Goal: Use online tool/utility: Utilize a website feature to perform a specific function

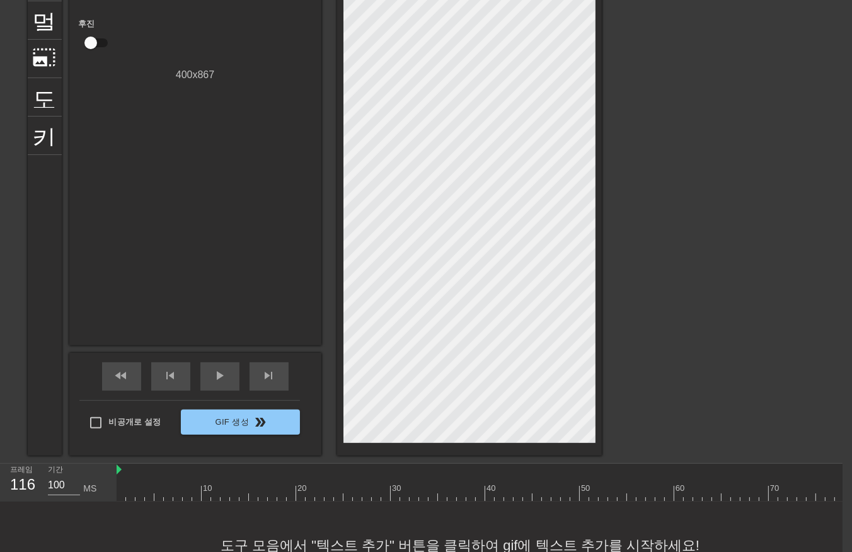
scroll to position [10, 374]
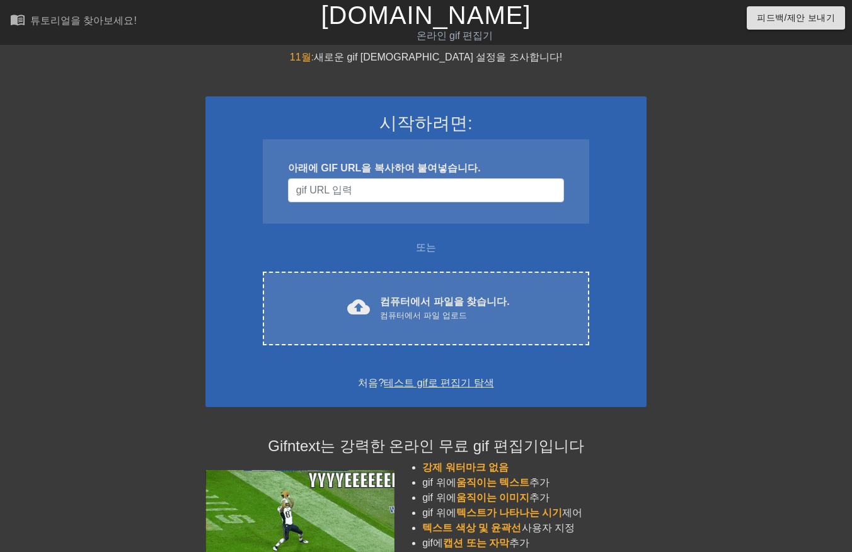
scroll to position [118, 9]
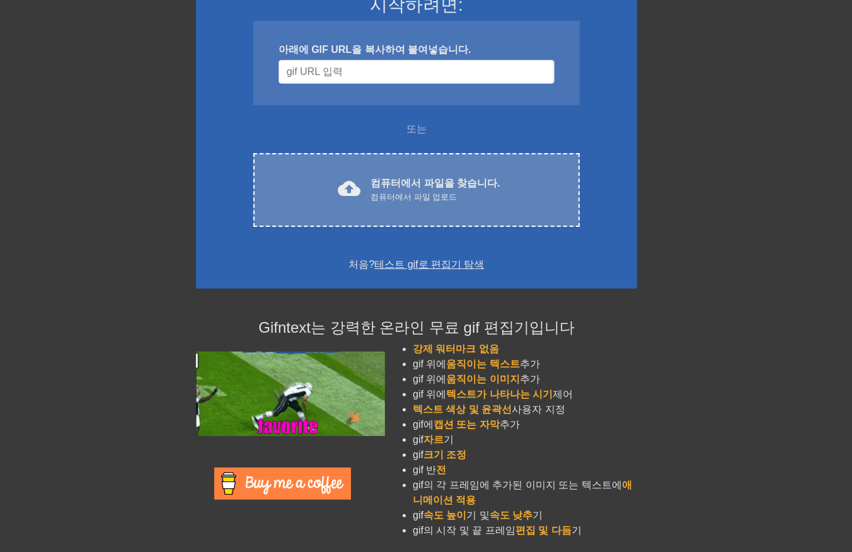
click at [370, 200] on div "cloud_upload 컴퓨터에서 파일을 찾습니다. 컴퓨터에서 파일 업로드" at bounding box center [416, 190] width 273 height 28
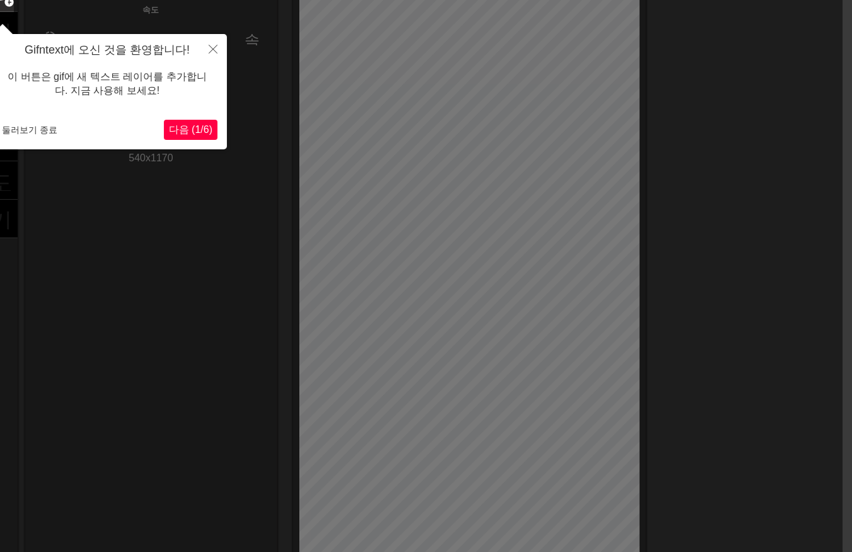
scroll to position [83, 9]
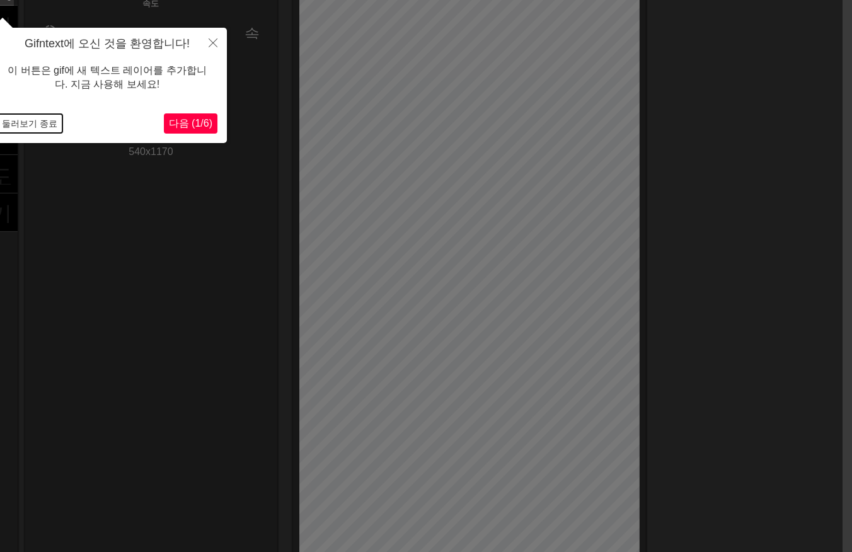
click at [43, 125] on button "둘러보기 종료" at bounding box center [30, 123] width 66 height 19
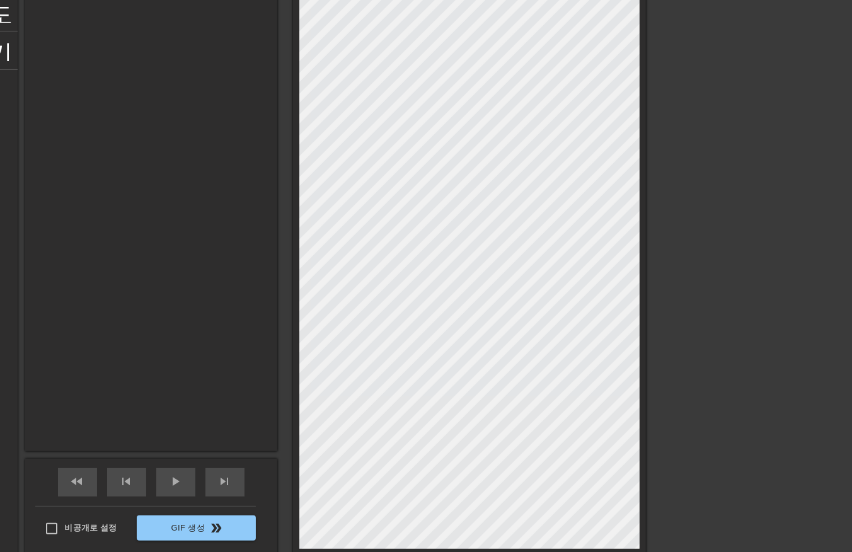
scroll to position [246, 9]
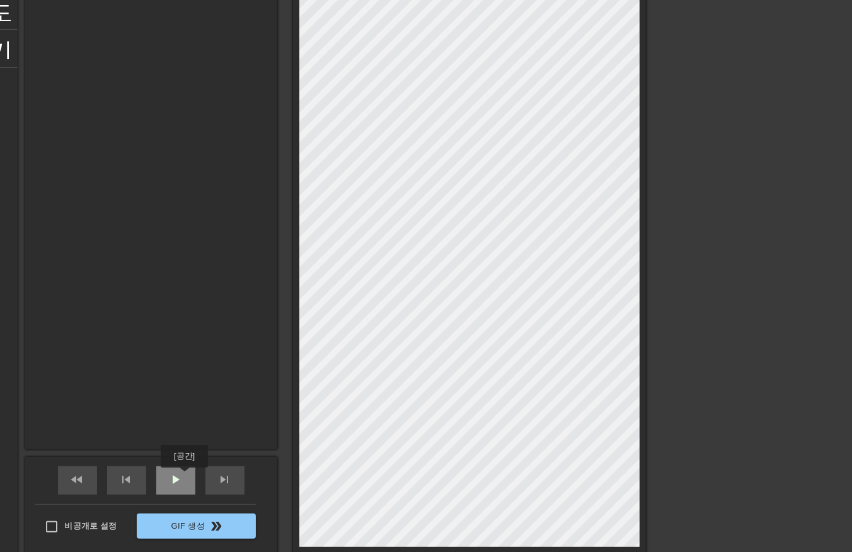
click at [183, 476] on div "play_arrow" at bounding box center [175, 480] width 39 height 28
click at [738, 261] on div "타이틀 add_circle 이미지 add_circle 멀떠구니 photo_size_select_large 도움말 키보드 GIF 설정 속도 sl…" at bounding box center [417, 181] width 852 height 756
click at [179, 481] on span "일시 중지" at bounding box center [175, 479] width 15 height 15
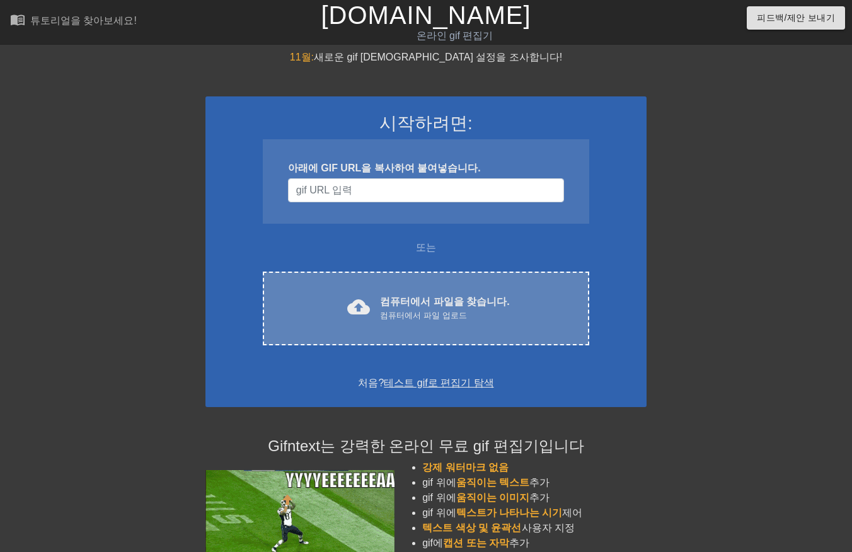
scroll to position [118, 9]
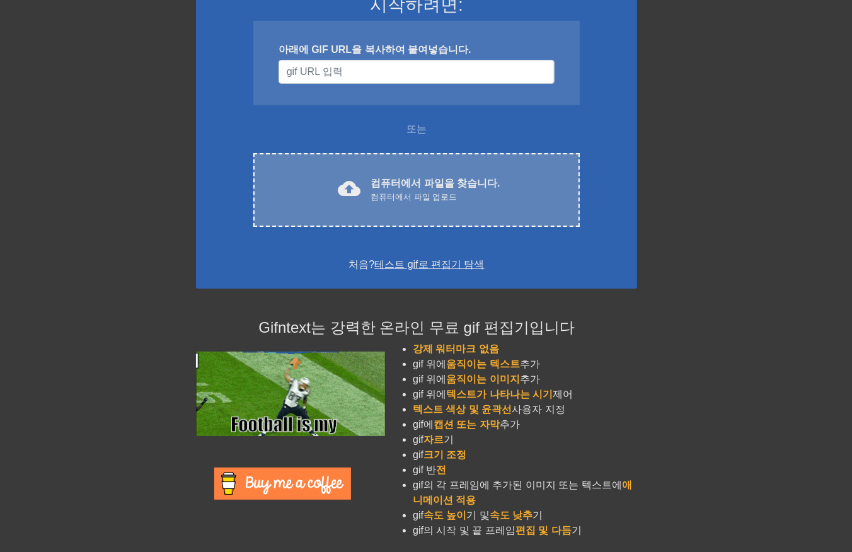
click at [349, 181] on span "cloud_upload" at bounding box center [349, 188] width 23 height 23
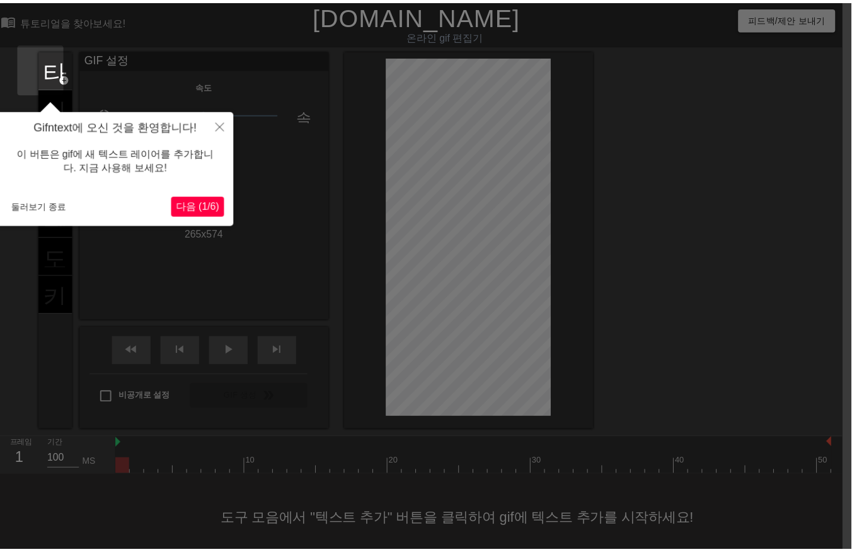
scroll to position [22, 9]
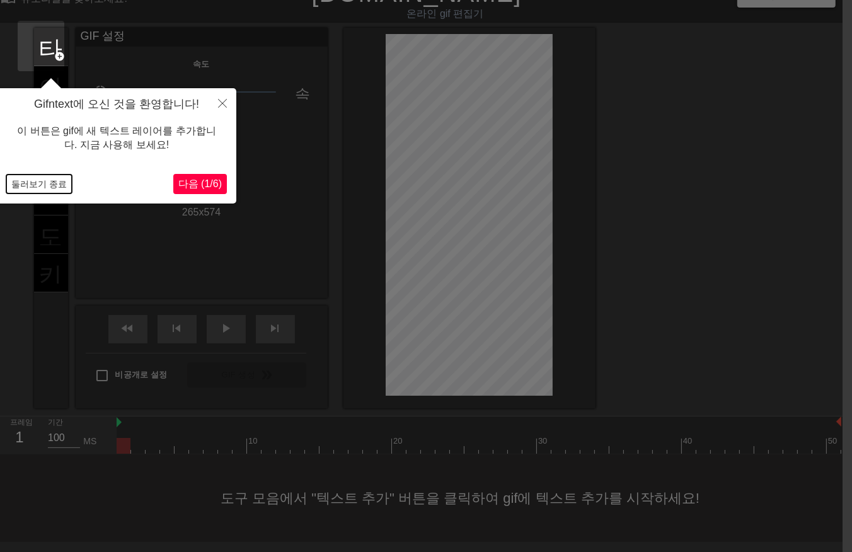
click at [47, 189] on button "둘러보기 종료" at bounding box center [39, 184] width 66 height 19
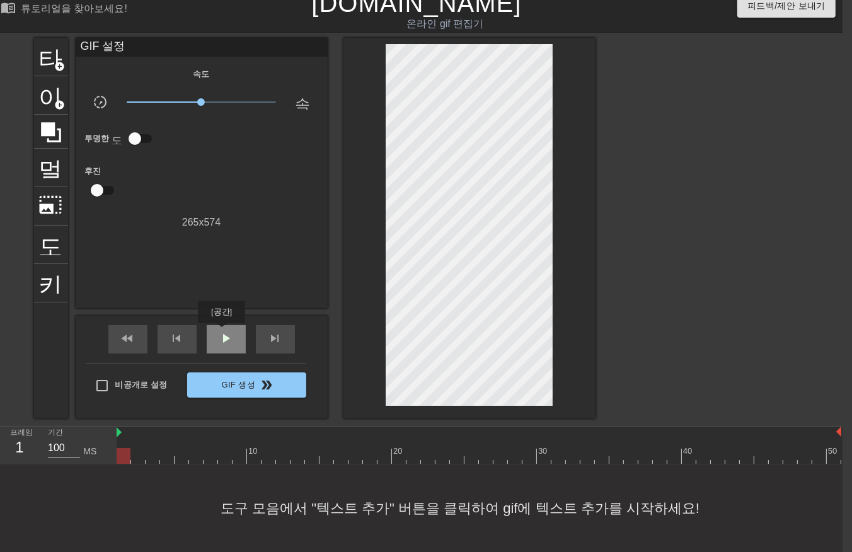
click at [221, 332] on span "play_arrow" at bounding box center [226, 338] width 15 height 15
click at [118, 448] on div at bounding box center [479, 456] width 725 height 16
click at [134, 448] on div at bounding box center [479, 456] width 725 height 16
click at [151, 448] on div at bounding box center [479, 456] width 725 height 16
drag, startPoint x: 171, startPoint y: 446, endPoint x: 179, endPoint y: 443, distance: 8.2
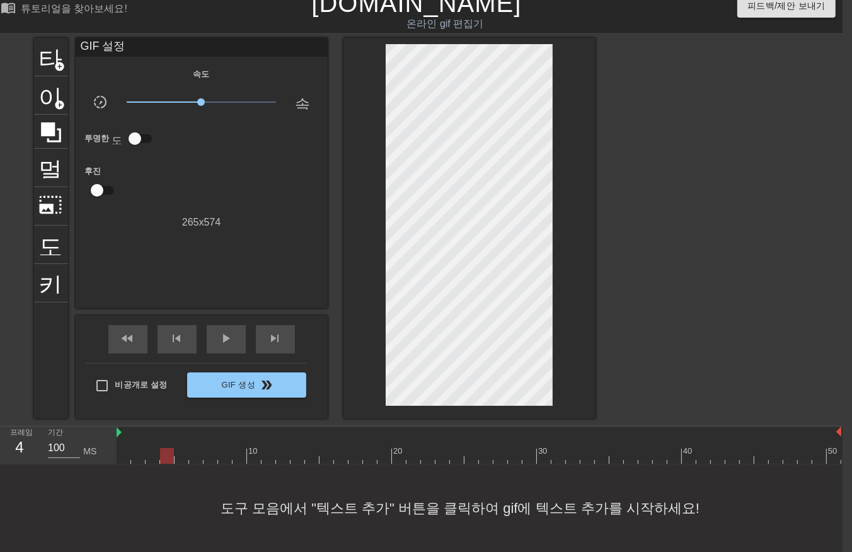
click at [172, 448] on div at bounding box center [479, 456] width 725 height 16
click at [205, 448] on div at bounding box center [479, 456] width 725 height 16
drag, startPoint x: 217, startPoint y: 439, endPoint x: 240, endPoint y: 442, distance: 23.0
click at [219, 448] on div at bounding box center [479, 456] width 725 height 16
drag, startPoint x: 241, startPoint y: 442, endPoint x: 255, endPoint y: 445, distance: 14.8
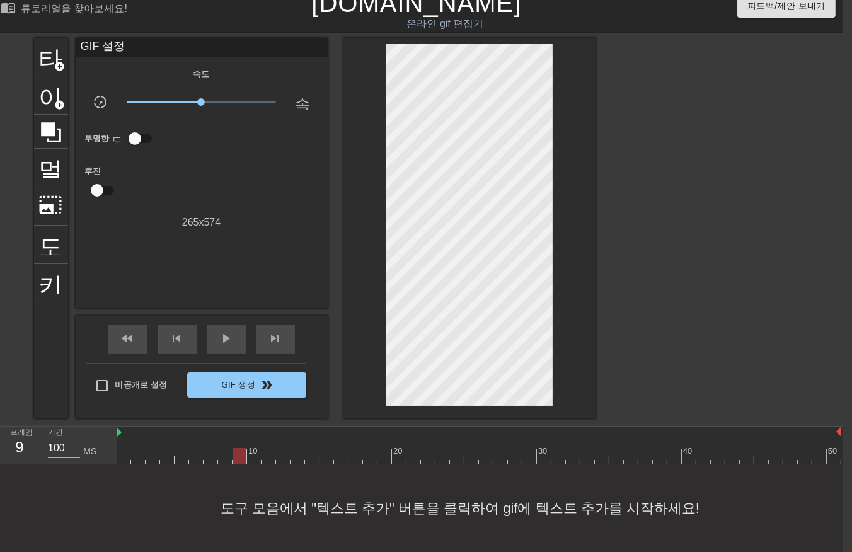
click at [246, 448] on div at bounding box center [479, 456] width 725 height 16
click at [275, 449] on div at bounding box center [479, 456] width 725 height 16
drag, startPoint x: 285, startPoint y: 447, endPoint x: 311, endPoint y: 450, distance: 26.6
click at [290, 449] on div at bounding box center [283, 456] width 14 height 16
drag, startPoint x: 311, startPoint y: 450, endPoint x: 328, endPoint y: 451, distance: 17.0
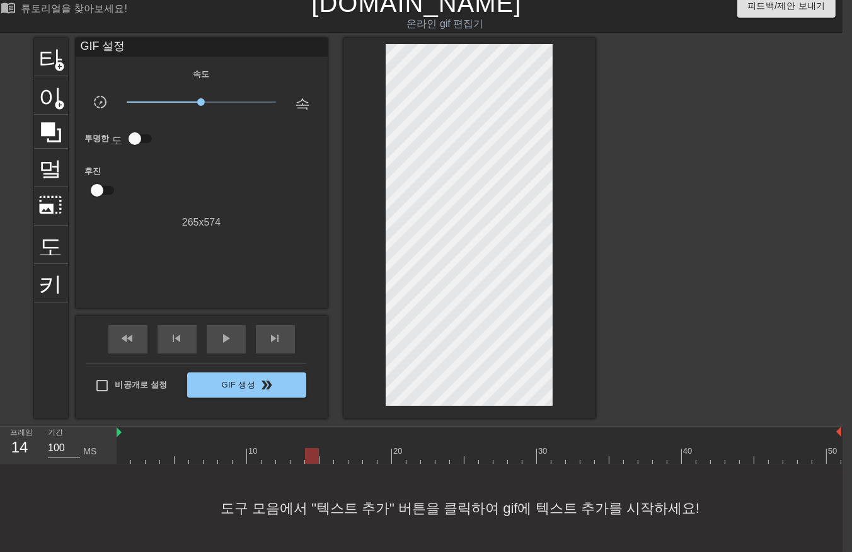
click at [316, 451] on div at bounding box center [479, 456] width 725 height 16
click at [338, 451] on div at bounding box center [479, 456] width 725 height 16
drag, startPoint x: 373, startPoint y: 452, endPoint x: 410, endPoint y: 451, distance: 36.6
click at [381, 455] on div "10 20 30 40 50" at bounding box center [480, 446] width 726 height 38
click at [413, 451] on div at bounding box center [479, 456] width 725 height 16
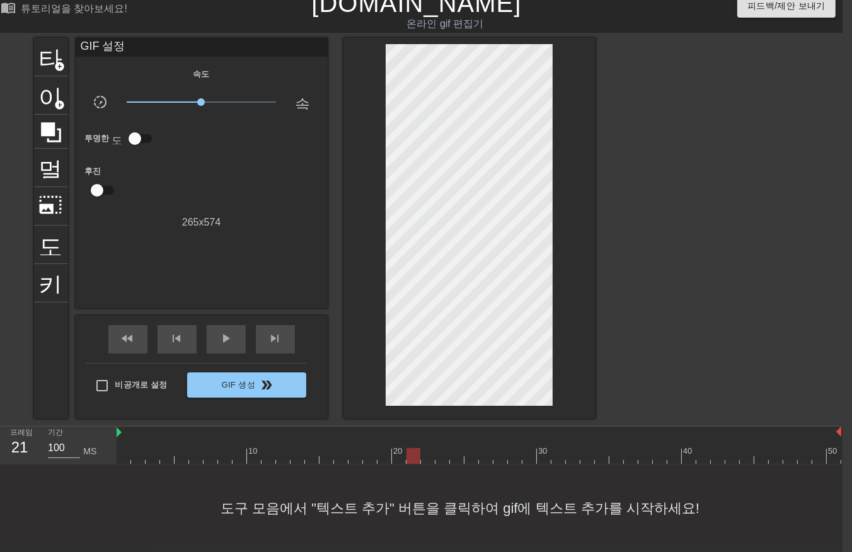
drag, startPoint x: 420, startPoint y: 449, endPoint x: 428, endPoint y: 449, distance: 8.8
click at [420, 450] on div at bounding box center [479, 456] width 725 height 16
drag, startPoint x: 432, startPoint y: 448, endPoint x: 439, endPoint y: 448, distance: 6.9
click at [432, 449] on div at bounding box center [428, 456] width 14 height 16
click at [447, 449] on div at bounding box center [479, 456] width 725 height 16
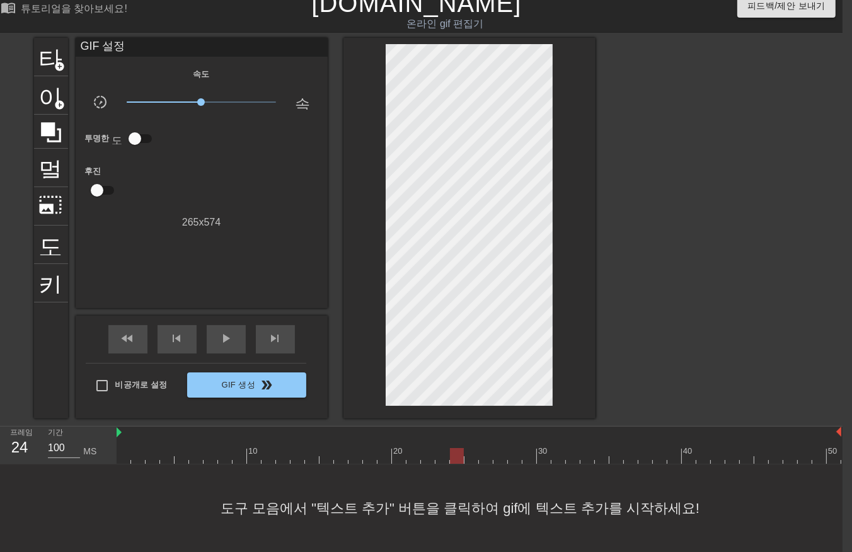
drag, startPoint x: 459, startPoint y: 448, endPoint x: 468, endPoint y: 449, distance: 9.5
click at [459, 449] on div at bounding box center [479, 456] width 725 height 16
drag, startPoint x: 474, startPoint y: 451, endPoint x: 495, endPoint y: 451, distance: 20.2
click at [474, 451] on div at bounding box center [479, 456] width 725 height 16
click at [495, 451] on div at bounding box center [479, 456] width 725 height 16
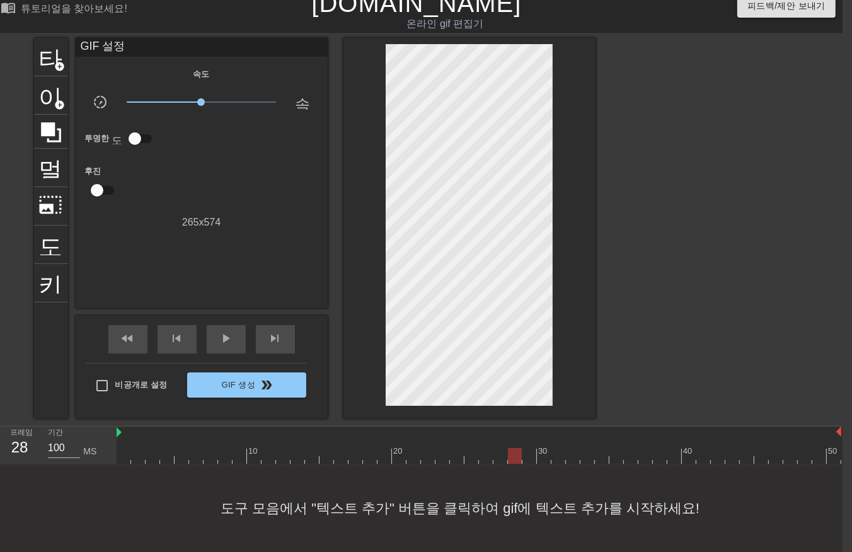
drag, startPoint x: 512, startPoint y: 451, endPoint x: 525, endPoint y: 450, distance: 13.2
click at [512, 451] on div at bounding box center [479, 456] width 725 height 16
drag, startPoint x: 571, startPoint y: 440, endPoint x: 594, endPoint y: 439, distance: 22.7
click at [573, 448] on div at bounding box center [477, 456] width 725 height 16
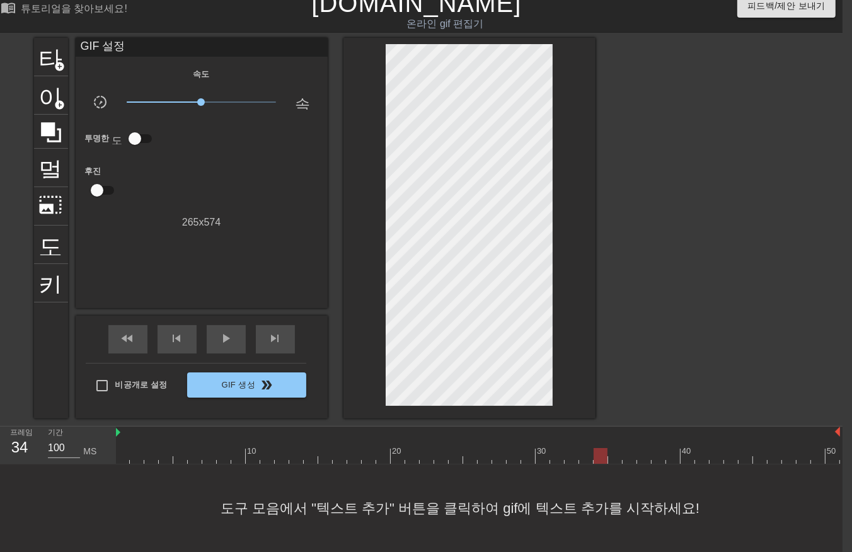
drag, startPoint x: 597, startPoint y: 437, endPoint x: 617, endPoint y: 436, distance: 20.8
click at [600, 448] on div at bounding box center [477, 456] width 725 height 16
drag, startPoint x: 623, startPoint y: 435, endPoint x: 641, endPoint y: 432, distance: 18.4
click at [626, 439] on div at bounding box center [630, 447] width 14 height 16
click at [641, 439] on div at bounding box center [644, 447] width 14 height 16
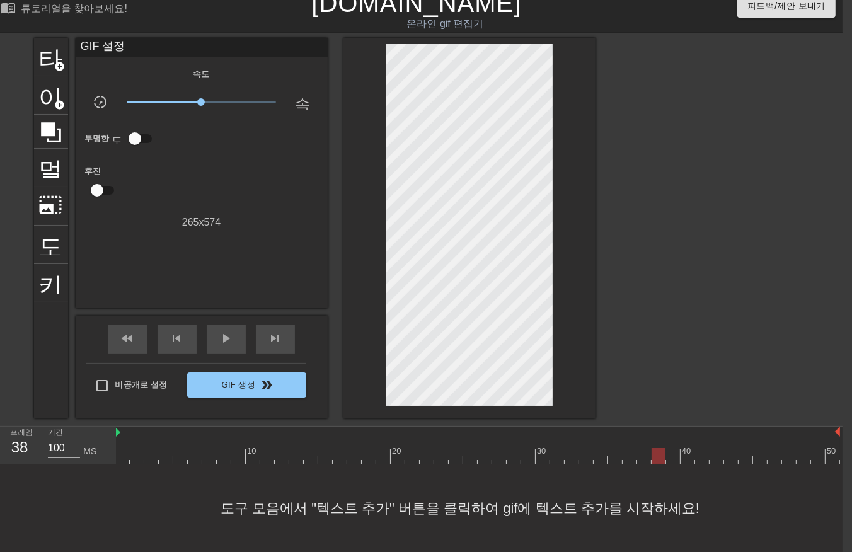
click at [660, 439] on div at bounding box center [659, 447] width 14 height 16
drag, startPoint x: 675, startPoint y: 427, endPoint x: 683, endPoint y: 431, distance: 9.0
click at [680, 431] on div "10 20 30 40 50" at bounding box center [477, 445] width 725 height 37
drag, startPoint x: 706, startPoint y: 430, endPoint x: 727, endPoint y: 432, distance: 21.6
click at [716, 439] on div "10 20 30 40 50" at bounding box center [477, 449] width 725 height 20
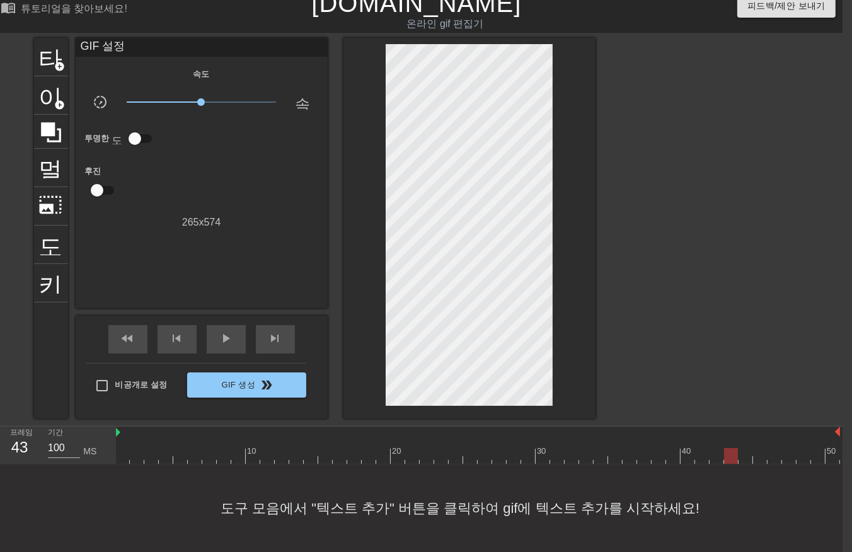
drag, startPoint x: 728, startPoint y: 432, endPoint x: 741, endPoint y: 432, distance: 13.2
click at [733, 439] on div at bounding box center [731, 447] width 14 height 16
click at [745, 439] on div "10 20 30 40 50" at bounding box center [477, 445] width 725 height 37
drag, startPoint x: 747, startPoint y: 437, endPoint x: 717, endPoint y: 437, distance: 30.2
click at [747, 438] on div "10 20 30 40 50" at bounding box center [477, 445] width 725 height 37
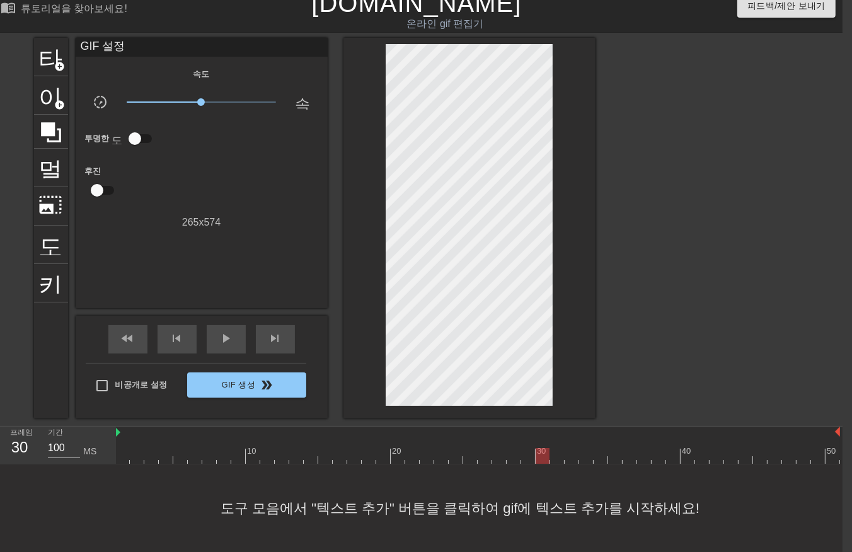
click at [541, 449] on div at bounding box center [477, 456] width 725 height 16
click at [531, 449] on div at bounding box center [477, 456] width 725 height 16
click at [509, 450] on div at bounding box center [477, 456] width 725 height 16
click at [495, 448] on div at bounding box center [477, 456] width 725 height 16
click at [117, 448] on div at bounding box center [477, 456] width 725 height 16
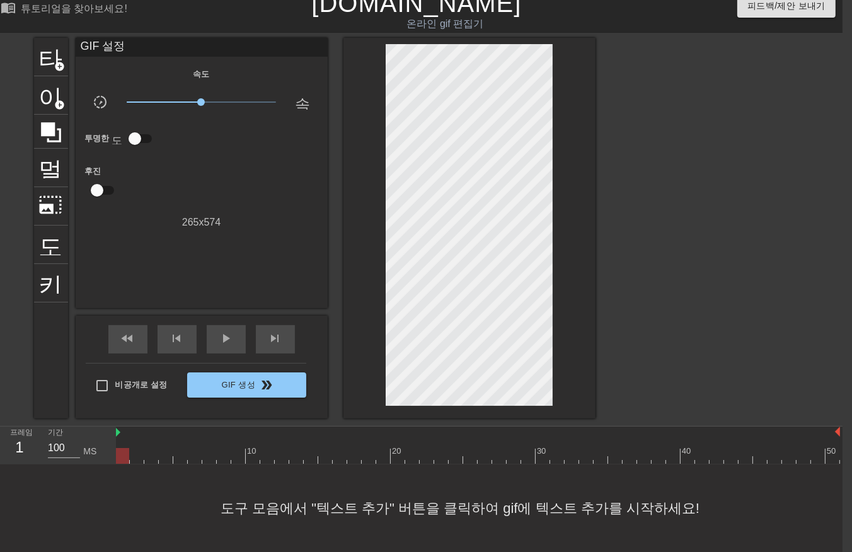
click at [137, 448] on div at bounding box center [477, 456] width 725 height 16
click at [149, 448] on div at bounding box center [477, 456] width 725 height 16
drag, startPoint x: 168, startPoint y: 454, endPoint x: 195, endPoint y: 450, distance: 28.0
click at [170, 454] on div "10 20 30 40 50" at bounding box center [477, 446] width 725 height 38
drag, startPoint x: 198, startPoint y: 449, endPoint x: 227, endPoint y: 446, distance: 29.2
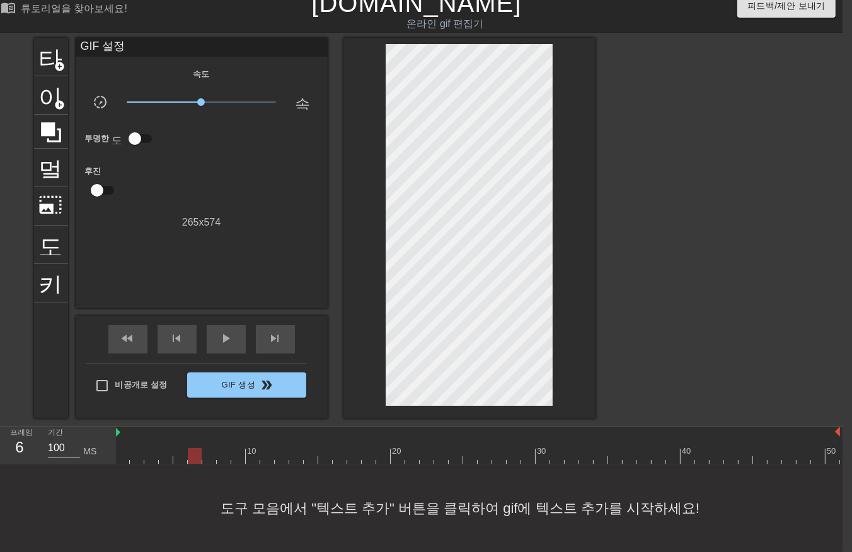
click at [200, 450] on div at bounding box center [477, 456] width 725 height 16
click at [229, 448] on div at bounding box center [477, 456] width 725 height 16
click at [243, 448] on div at bounding box center [477, 456] width 725 height 16
click at [253, 449] on div at bounding box center [477, 456] width 725 height 16
drag, startPoint x: 263, startPoint y: 447, endPoint x: 272, endPoint y: 449, distance: 8.3
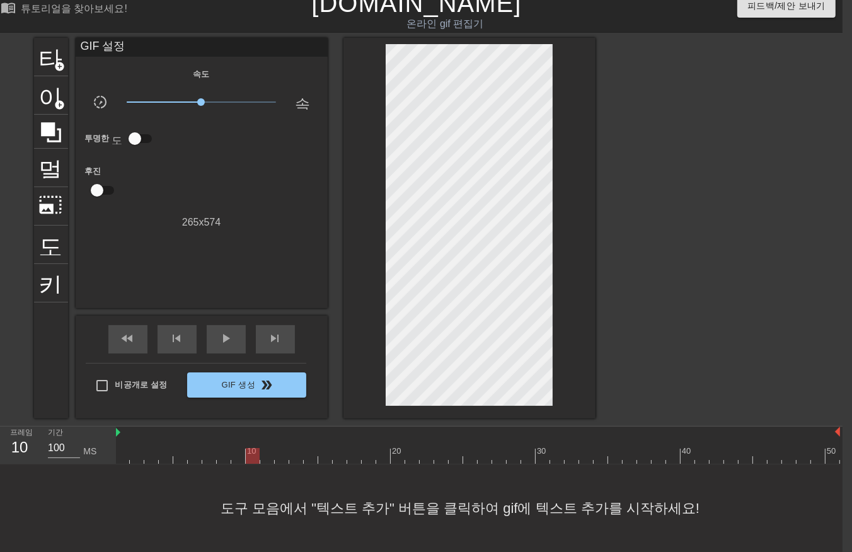
click at [272, 449] on div at bounding box center [477, 456] width 725 height 16
drag, startPoint x: 279, startPoint y: 449, endPoint x: 297, endPoint y: 449, distance: 18.3
click at [289, 449] on div at bounding box center [477, 456] width 725 height 16
drag, startPoint x: 310, startPoint y: 445, endPoint x: 318, endPoint y: 445, distance: 7.6
click at [316, 448] on div at bounding box center [477, 456] width 725 height 16
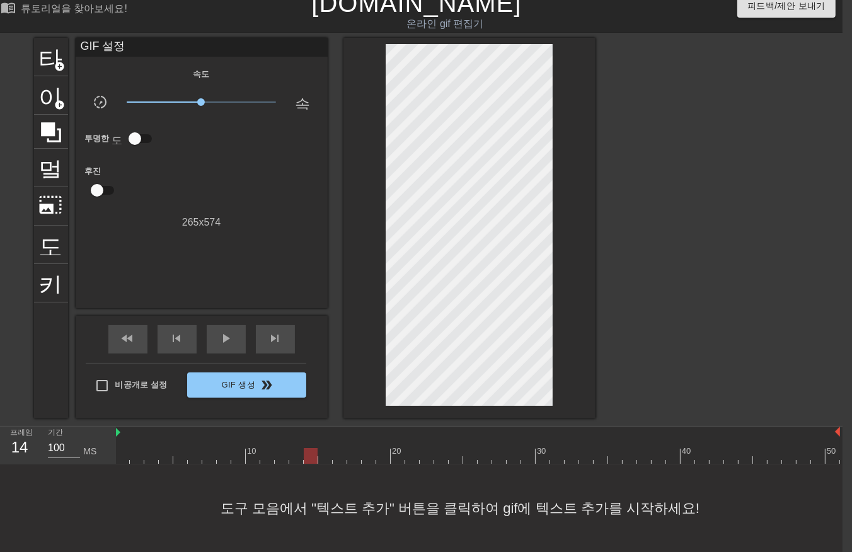
drag, startPoint x: 324, startPoint y: 444, endPoint x: 332, endPoint y: 444, distance: 7.6
click at [328, 448] on div at bounding box center [477, 456] width 725 height 16
click at [335, 448] on div at bounding box center [477, 456] width 725 height 16
drag, startPoint x: 344, startPoint y: 444, endPoint x: 357, endPoint y: 442, distance: 12.9
click at [347, 448] on div at bounding box center [340, 456] width 14 height 16
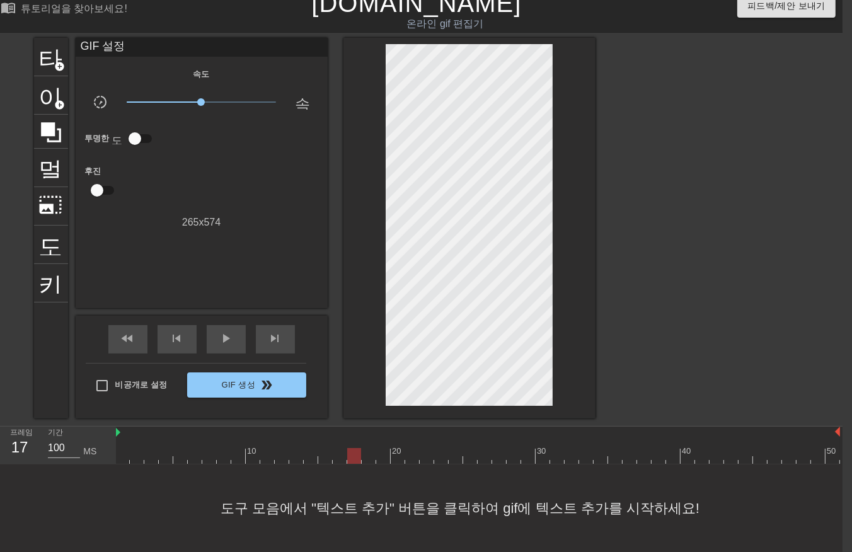
drag, startPoint x: 357, startPoint y: 441, endPoint x: 367, endPoint y: 439, distance: 11.0
click at [357, 448] on div at bounding box center [477, 456] width 725 height 16
click at [374, 448] on div at bounding box center [477, 456] width 725 height 16
click at [391, 448] on div at bounding box center [477, 456] width 725 height 16
click at [391, 448] on div at bounding box center [398, 456] width 14 height 16
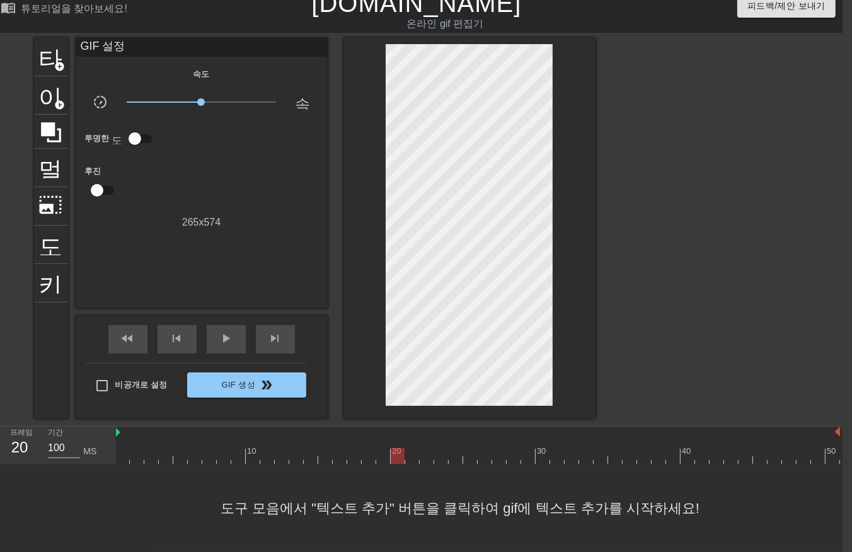
click at [410, 449] on div at bounding box center [477, 456] width 725 height 16
click at [422, 448] on div at bounding box center [477, 456] width 725 height 16
click at [437, 448] on div at bounding box center [477, 456] width 725 height 16
click at [442, 448] on div at bounding box center [441, 456] width 14 height 16
click at [120, 448] on div at bounding box center [477, 456] width 725 height 16
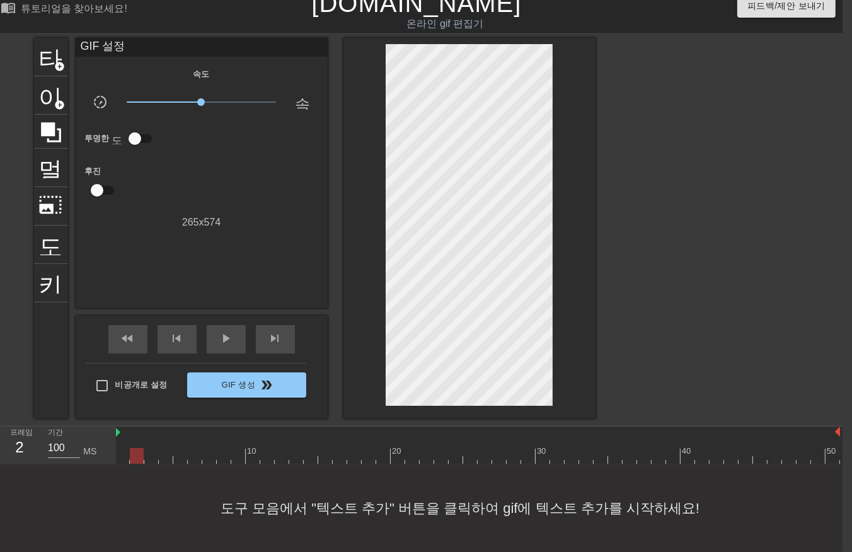
click at [134, 448] on div at bounding box center [477, 456] width 725 height 16
click at [141, 448] on div at bounding box center [137, 456] width 14 height 16
click at [147, 449] on div at bounding box center [477, 456] width 725 height 16
click at [161, 449] on div at bounding box center [477, 456] width 725 height 16
drag, startPoint x: 397, startPoint y: 444, endPoint x: 410, endPoint y: 447, distance: 13.6
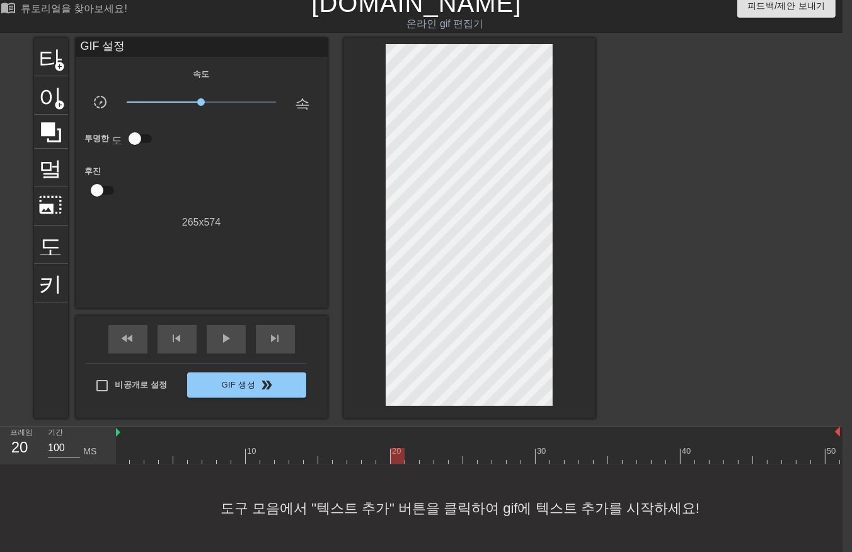
click at [398, 448] on div at bounding box center [477, 456] width 725 height 16
click at [410, 448] on div at bounding box center [477, 456] width 725 height 16
click at [425, 448] on div at bounding box center [477, 456] width 725 height 16
click at [435, 448] on div at bounding box center [477, 456] width 725 height 16
click at [124, 448] on div at bounding box center [477, 456] width 725 height 16
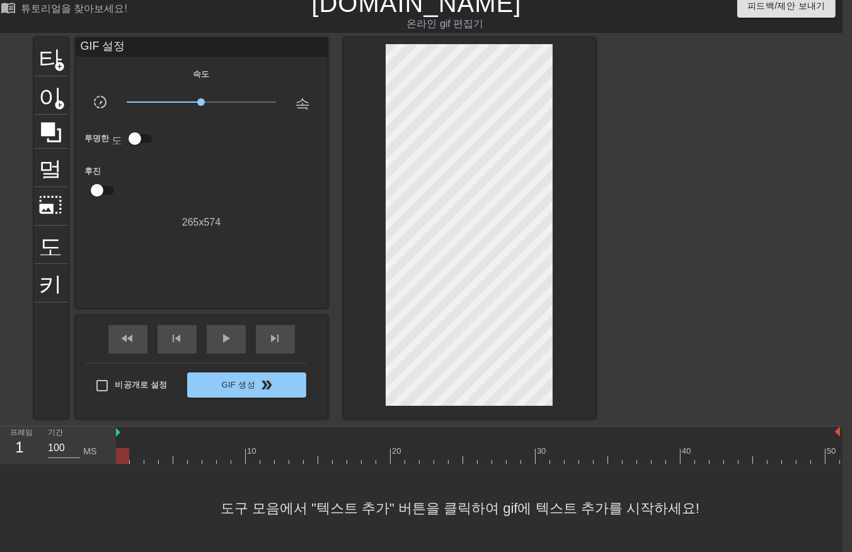
click at [135, 448] on div at bounding box center [477, 456] width 725 height 16
drag, startPoint x: 148, startPoint y: 445, endPoint x: 159, endPoint y: 444, distance: 11.4
click at [149, 448] on div at bounding box center [477, 456] width 725 height 16
click at [162, 448] on div at bounding box center [477, 456] width 725 height 16
drag, startPoint x: 173, startPoint y: 443, endPoint x: 180, endPoint y: 444, distance: 7.0
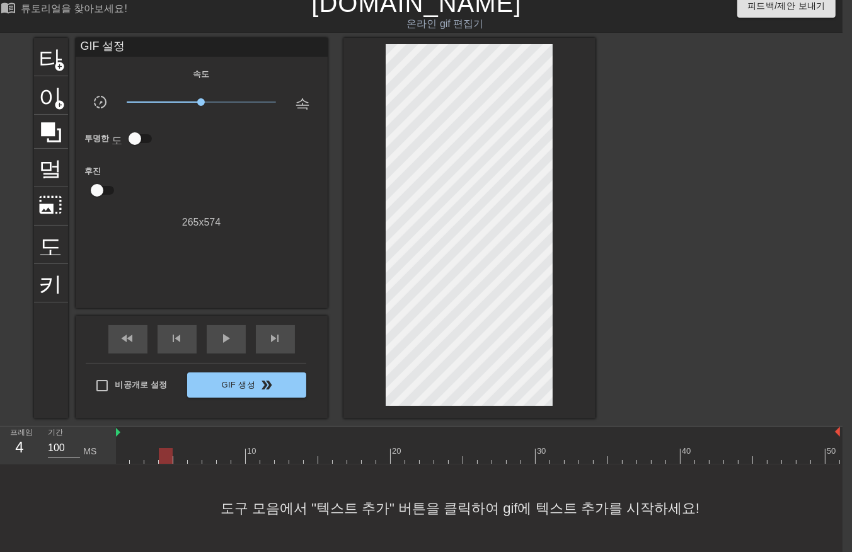
click at [179, 448] on div at bounding box center [477, 456] width 725 height 16
click at [194, 448] on div at bounding box center [477, 456] width 725 height 16
drag, startPoint x: 206, startPoint y: 445, endPoint x: 217, endPoint y: 445, distance: 11.3
click at [207, 448] on div at bounding box center [477, 456] width 725 height 16
click at [222, 448] on div at bounding box center [477, 456] width 725 height 16
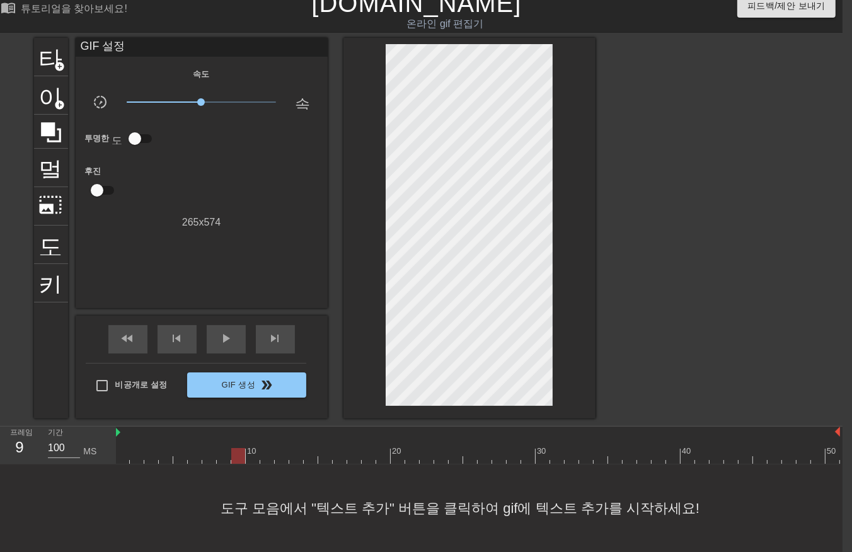
click at [233, 448] on div at bounding box center [477, 456] width 725 height 16
click at [253, 448] on div at bounding box center [477, 456] width 725 height 16
click at [265, 448] on div at bounding box center [477, 456] width 725 height 16
click at [281, 448] on div at bounding box center [477, 456] width 725 height 16
click at [297, 451] on div at bounding box center [477, 456] width 725 height 16
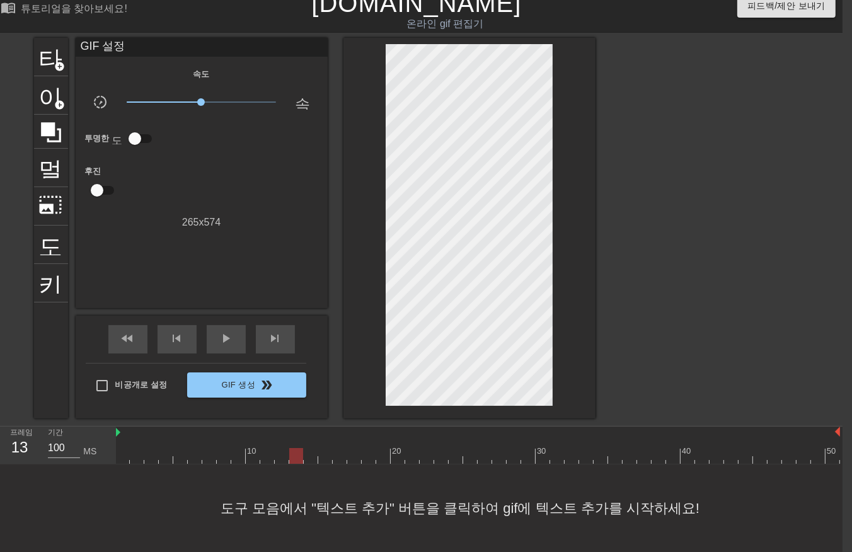
click at [310, 448] on div at bounding box center [477, 456] width 725 height 16
click at [322, 448] on div at bounding box center [477, 456] width 725 height 16
click at [339, 448] on div at bounding box center [477, 456] width 725 height 16
click at [350, 448] on div at bounding box center [477, 456] width 725 height 16
drag, startPoint x: 363, startPoint y: 446, endPoint x: 376, endPoint y: 449, distance: 12.9
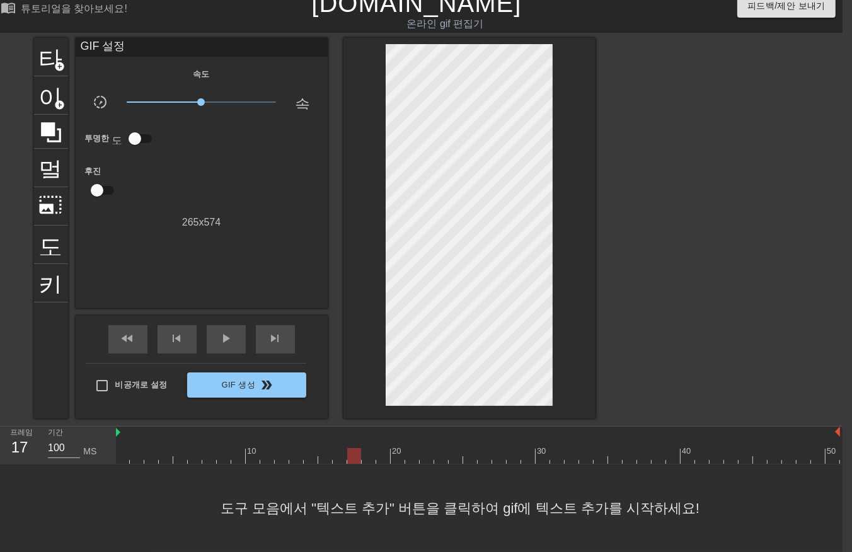
click at [370, 449] on div at bounding box center [477, 456] width 725 height 16
drag, startPoint x: 378, startPoint y: 445, endPoint x: 385, endPoint y: 445, distance: 7.0
click at [381, 448] on div at bounding box center [477, 456] width 725 height 16
click at [393, 448] on div at bounding box center [477, 456] width 725 height 16
click at [413, 448] on div at bounding box center [477, 456] width 725 height 16
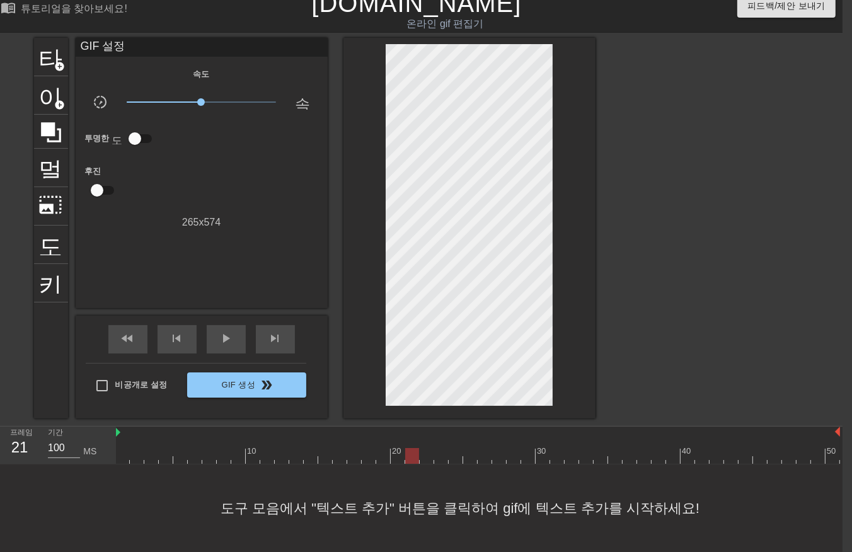
click at [425, 448] on div at bounding box center [477, 456] width 725 height 16
click at [436, 448] on div at bounding box center [477, 456] width 725 height 16
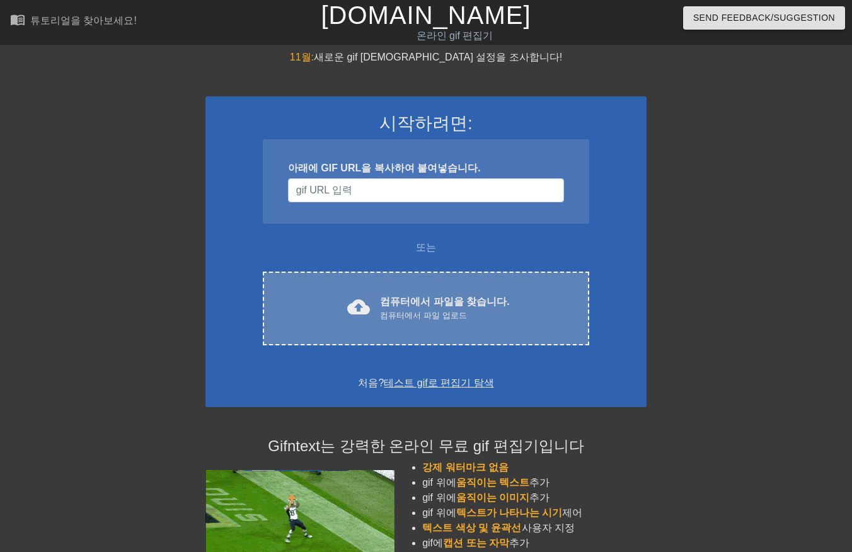
scroll to position [26, 9]
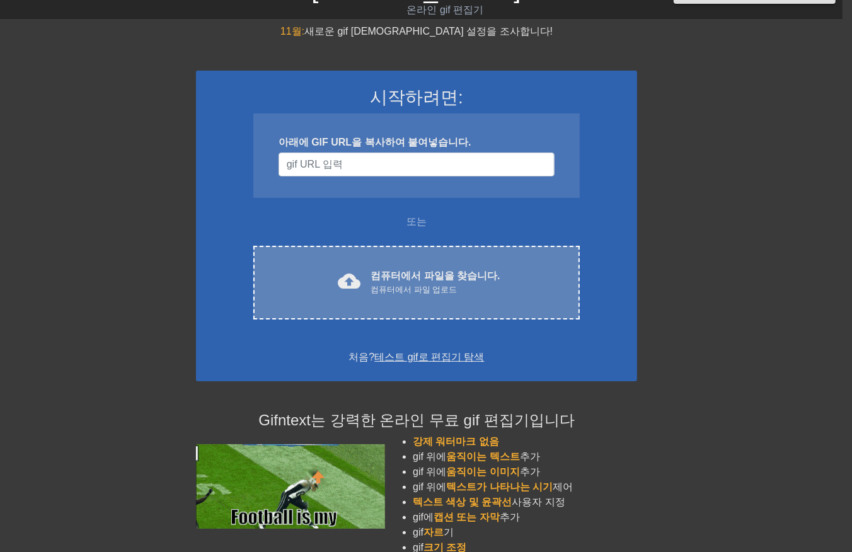
click at [442, 273] on font "컴퓨터에서 파일을 찾습니다." at bounding box center [434, 275] width 129 height 11
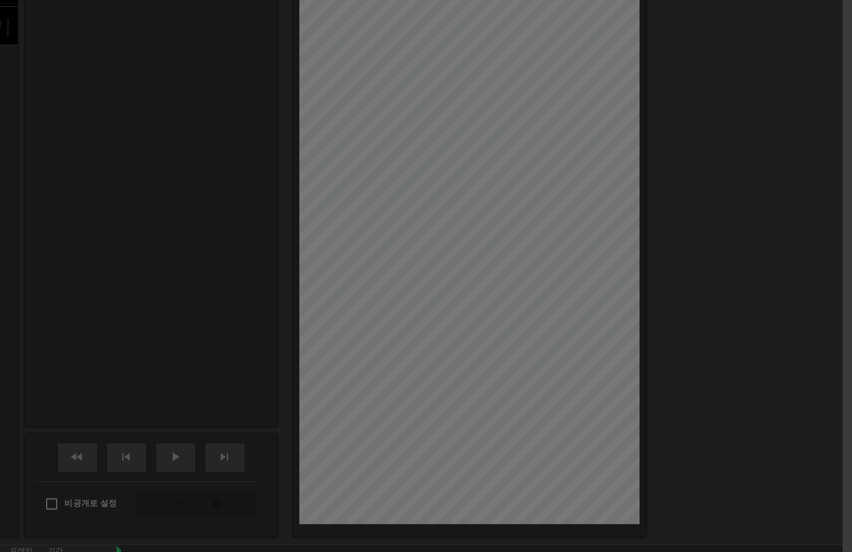
scroll to position [30, 9]
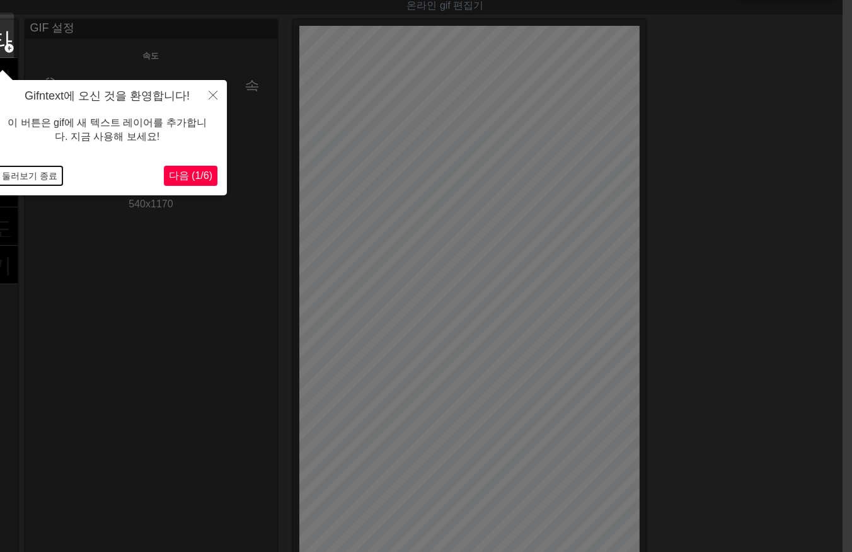
click at [36, 178] on button "둘러보기 종료" at bounding box center [30, 175] width 66 height 19
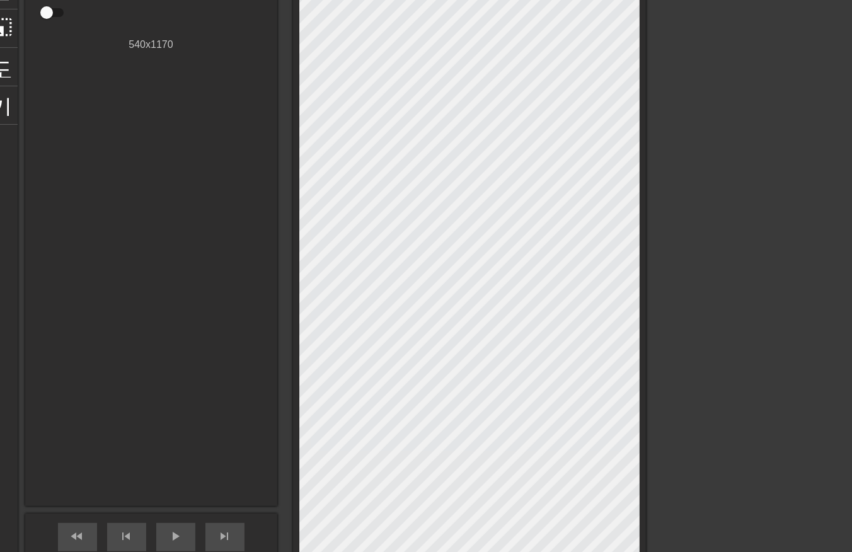
scroll to position [191, 9]
click at [175, 534] on span "play_arrow" at bounding box center [175, 534] width 15 height 15
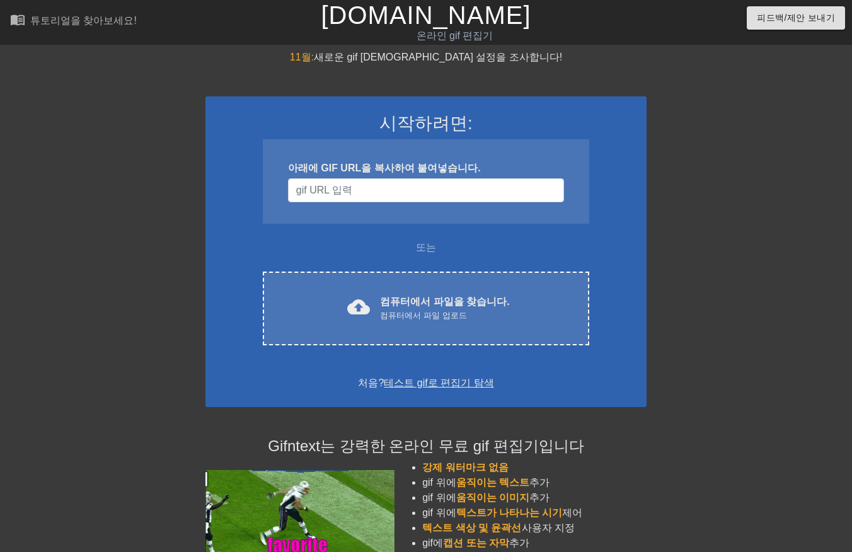
scroll to position [118, 9]
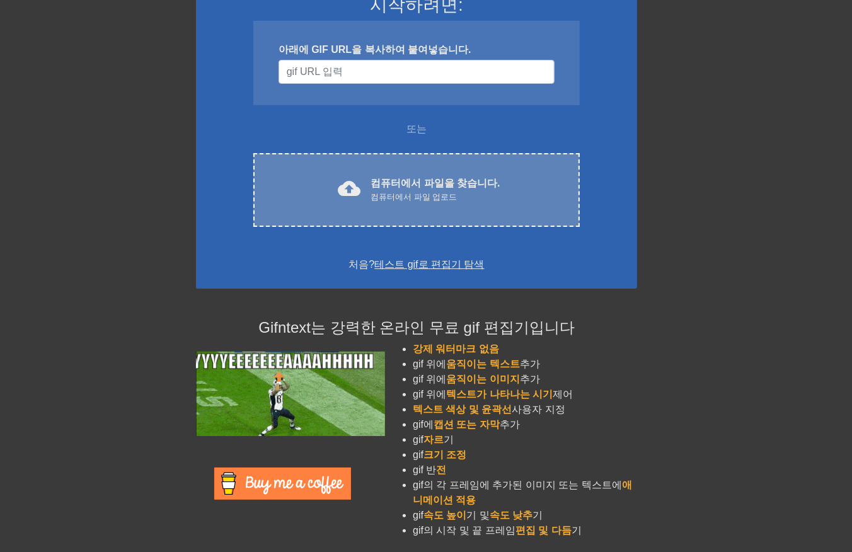
click at [412, 204] on div "cloud_upload 컴퓨터에서 파일을 찾습니다. 컴퓨터에서 파일 업로드 Choose files" at bounding box center [416, 190] width 326 height 74
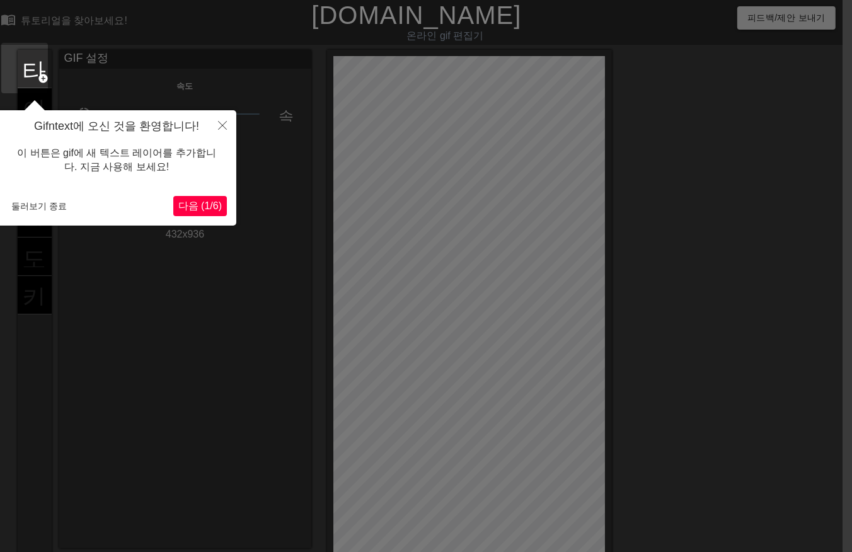
scroll to position [30, 9]
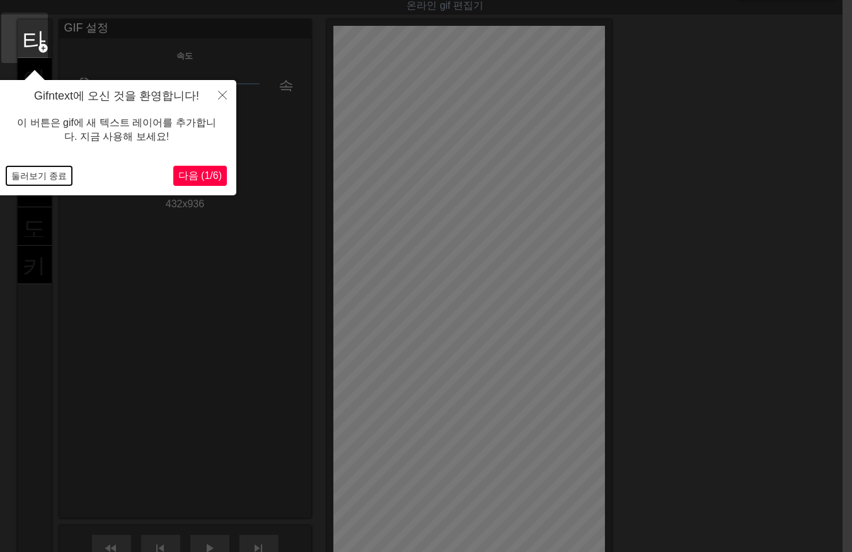
click at [47, 173] on button "둘러보기 종료" at bounding box center [39, 175] width 66 height 19
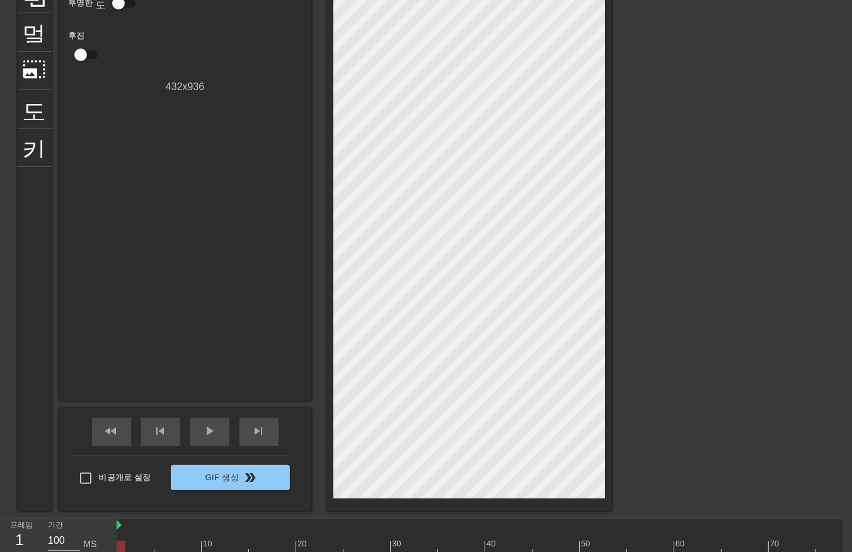
scroll to position [156, 9]
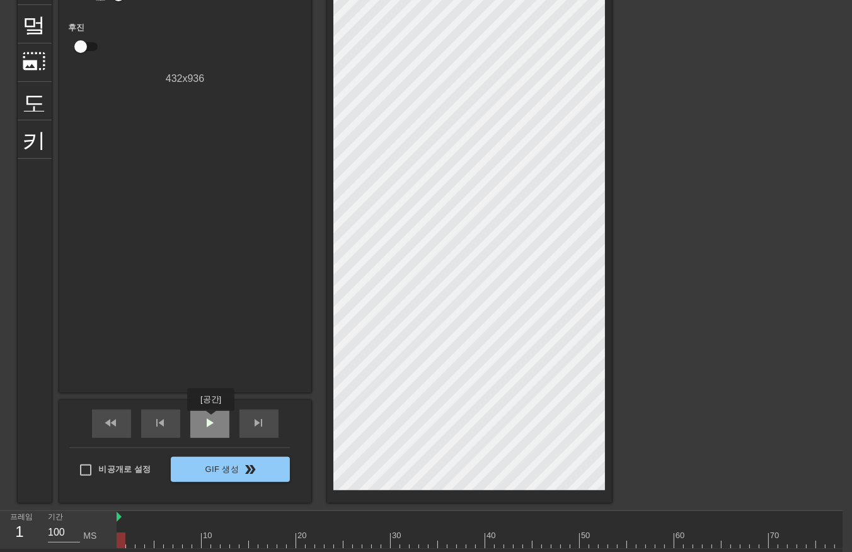
click at [210, 420] on span "play_arrow" at bounding box center [209, 422] width 15 height 15
click at [210, 420] on span "일시 중지" at bounding box center [209, 422] width 15 height 15
click at [118, 542] on div at bounding box center [504, 540] width 775 height 16
click at [131, 539] on div at bounding box center [504, 540] width 775 height 16
drag, startPoint x: 316, startPoint y: 527, endPoint x: 364, endPoint y: 519, distance: 48.1
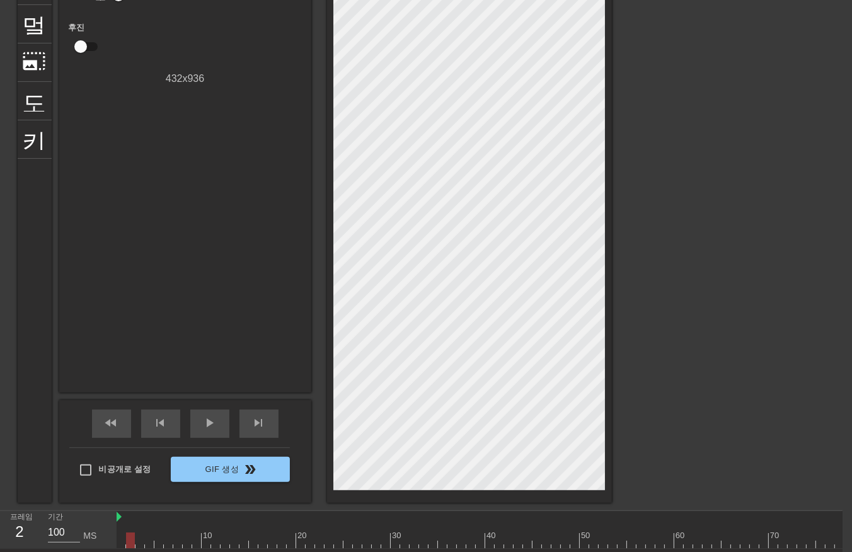
click at [317, 527] on div at bounding box center [319, 532] width 9 height 16
drag, startPoint x: 369, startPoint y: 518, endPoint x: 391, endPoint y: 519, distance: 21.5
click at [370, 518] on div at bounding box center [504, 517] width 775 height 13
drag, startPoint x: 407, startPoint y: 517, endPoint x: 418, endPoint y: 517, distance: 11.4
click at [415, 517] on div at bounding box center [504, 517] width 775 height 13
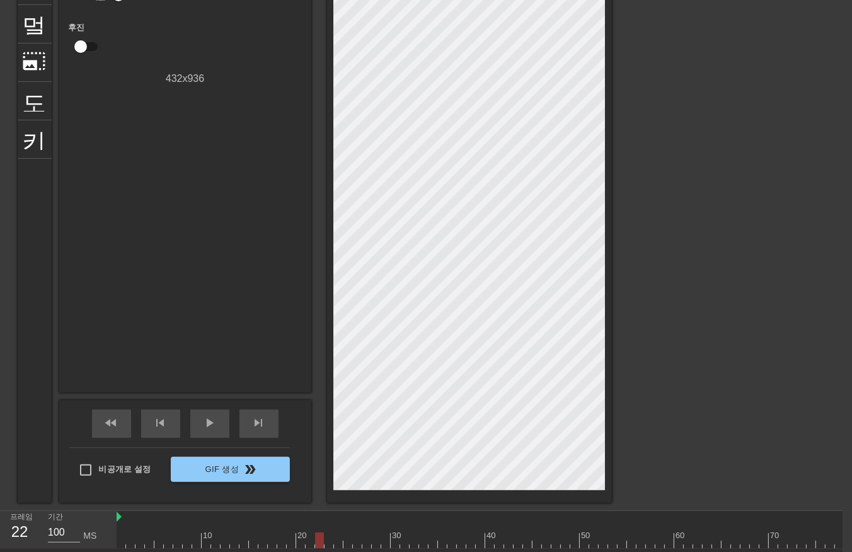
drag, startPoint x: 445, startPoint y: 515, endPoint x: 457, endPoint y: 524, distance: 14.9
click at [452, 520] on div at bounding box center [504, 517] width 775 height 13
drag, startPoint x: 460, startPoint y: 526, endPoint x: 468, endPoint y: 532, distance: 9.5
click at [466, 531] on div "10 20 30 40 50 60 70 80" at bounding box center [504, 529] width 775 height 37
click at [482, 536] on div at bounding box center [504, 540] width 775 height 16
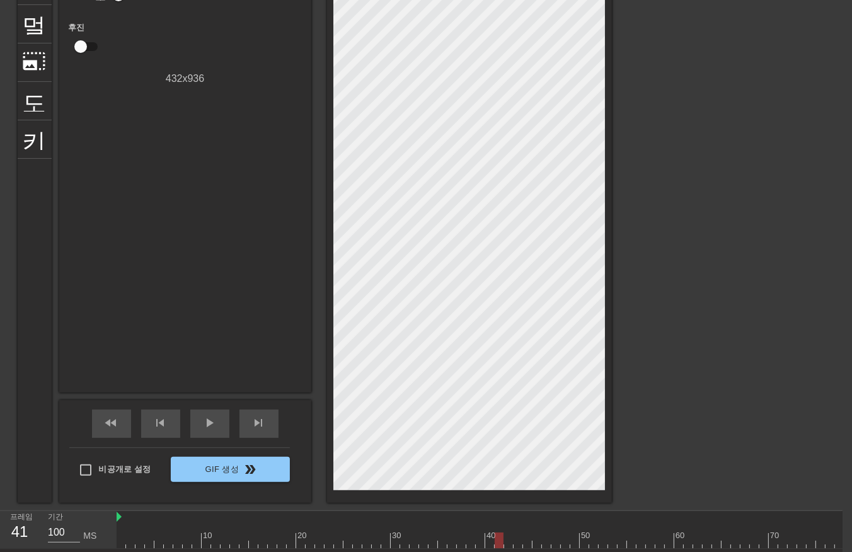
click at [502, 532] on div at bounding box center [504, 540] width 775 height 16
drag, startPoint x: 511, startPoint y: 532, endPoint x: 533, endPoint y: 530, distance: 22.1
click at [515, 532] on div at bounding box center [504, 540] width 775 height 16
drag, startPoint x: 536, startPoint y: 529, endPoint x: 563, endPoint y: 525, distance: 28.0
click at [546, 528] on div "10 20 30 40 50 60 70 80" at bounding box center [504, 534] width 775 height 20
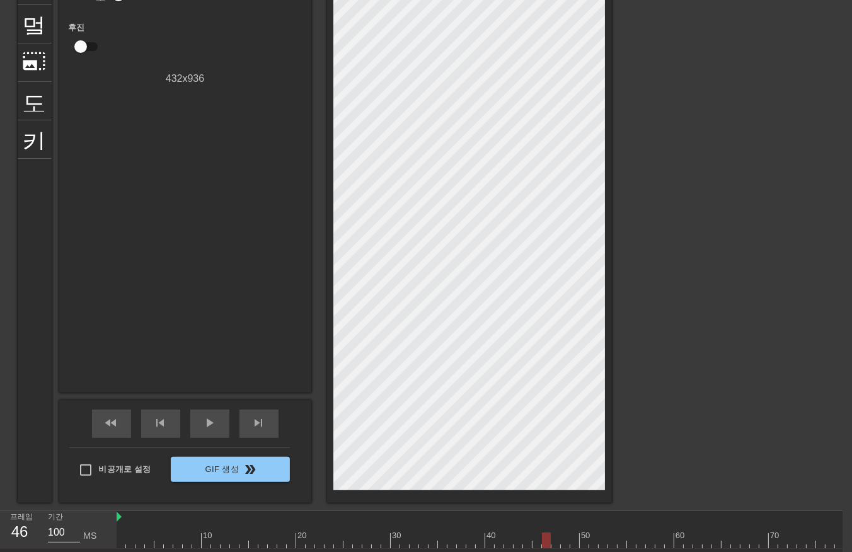
drag, startPoint x: 563, startPoint y: 525, endPoint x: 583, endPoint y: 524, distance: 19.6
click at [575, 525] on div "10 20 30 40 50 60 70 80" at bounding box center [504, 534] width 775 height 20
drag, startPoint x: 587, startPoint y: 524, endPoint x: 613, endPoint y: 527, distance: 26.0
click at [602, 527] on div "10 20 30 40 50 60 70 80" at bounding box center [504, 534] width 775 height 20
drag, startPoint x: 613, startPoint y: 527, endPoint x: 641, endPoint y: 524, distance: 28.5
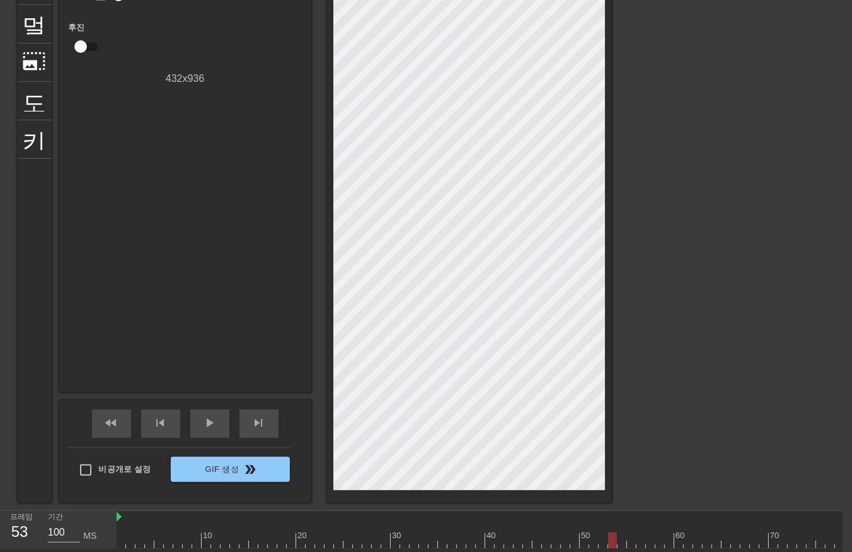
click at [624, 527] on div "10 20 30 40 50 60 70 80" at bounding box center [504, 534] width 775 height 20
drag, startPoint x: 641, startPoint y: 524, endPoint x: 671, endPoint y: 521, distance: 29.8
click at [663, 524] on div "10 20 30 40 50 60 70 80" at bounding box center [504, 534] width 775 height 20
drag, startPoint x: 673, startPoint y: 520, endPoint x: 695, endPoint y: 518, distance: 22.2
click at [684, 520] on div at bounding box center [504, 517] width 775 height 13
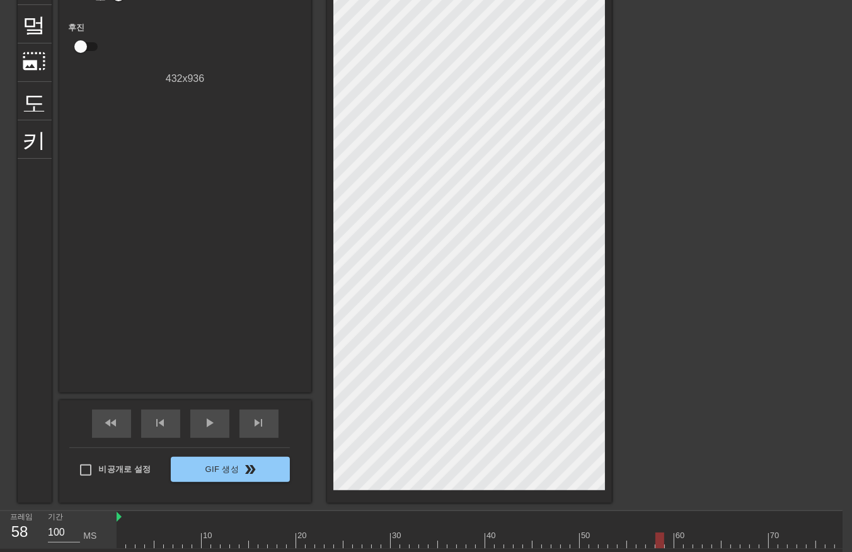
drag, startPoint x: 695, startPoint y: 518, endPoint x: 723, endPoint y: 515, distance: 28.5
click at [712, 518] on div at bounding box center [504, 517] width 775 height 13
drag, startPoint x: 723, startPoint y: 515, endPoint x: 733, endPoint y: 518, distance: 10.0
click at [733, 518] on div at bounding box center [504, 517] width 775 height 13
drag, startPoint x: 745, startPoint y: 537, endPoint x: 750, endPoint y: 546, distance: 10.2
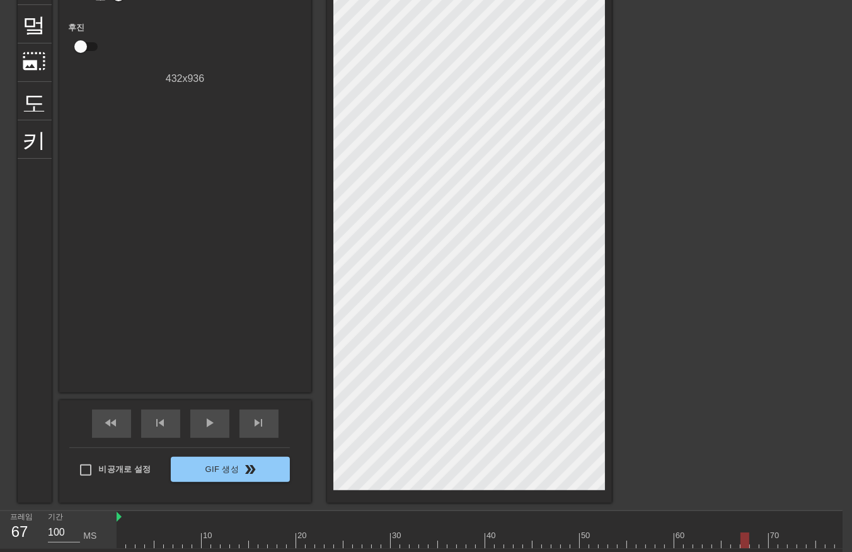
click at [749, 546] on div at bounding box center [504, 540] width 775 height 16
click at [760, 546] on div at bounding box center [504, 540] width 775 height 16
drag, startPoint x: 776, startPoint y: 545, endPoint x: 788, endPoint y: 544, distance: 12.0
click at [783, 546] on div at bounding box center [504, 540] width 775 height 16
click at [757, 539] on div at bounding box center [504, 540] width 775 height 16
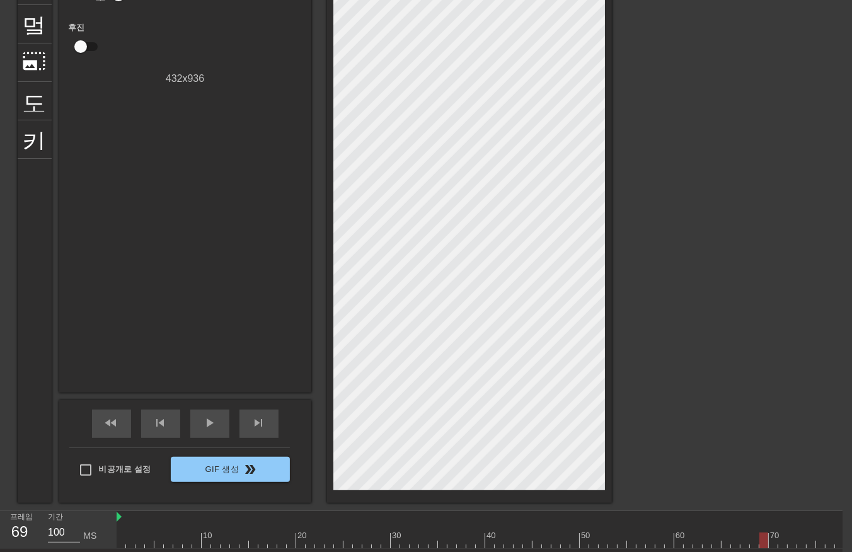
click at [760, 539] on div at bounding box center [504, 540] width 775 height 16
click at [191, 426] on div "play_arrow" at bounding box center [209, 424] width 39 height 28
drag, startPoint x: 263, startPoint y: 175, endPoint x: 261, endPoint y: 185, distance: 9.5
click at [263, 177] on div "GIF 설정 속도 slow_motion_video x1.00 속도 투명한 도움말 후진 432 x 936" at bounding box center [185, 143] width 252 height 498
click at [206, 418] on span "일시 중지" at bounding box center [209, 422] width 15 height 15
